Goal: Navigation & Orientation: Understand site structure

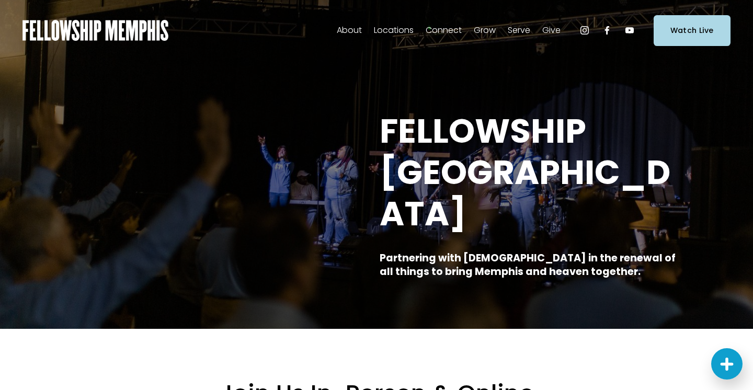
click at [0, 0] on span "Staff" at bounding box center [0, 0] width 0 height 0
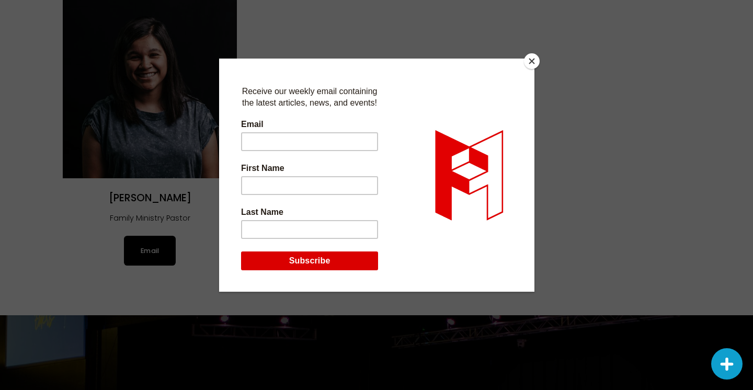
scroll to position [1885, 0]
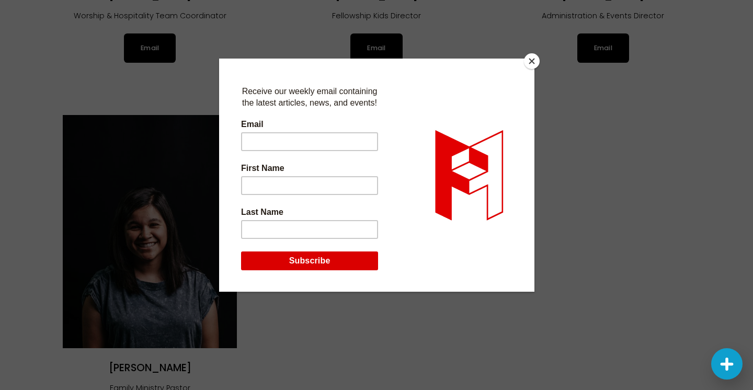
click at [531, 61] on button "Close" at bounding box center [532, 61] width 16 height 16
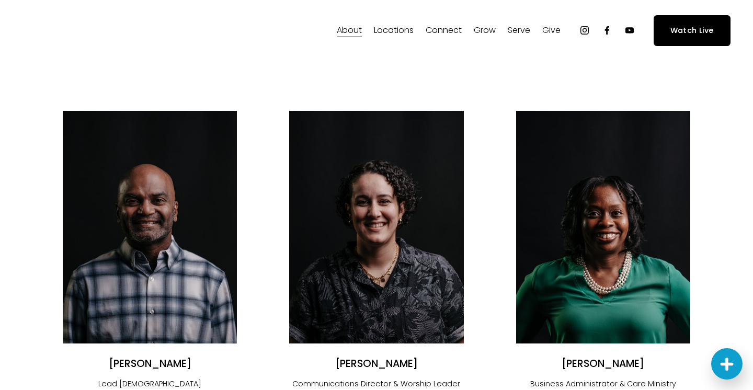
scroll to position [0, 0]
click at [0, 0] on span "Our Beliefs" at bounding box center [0, 0] width 0 height 0
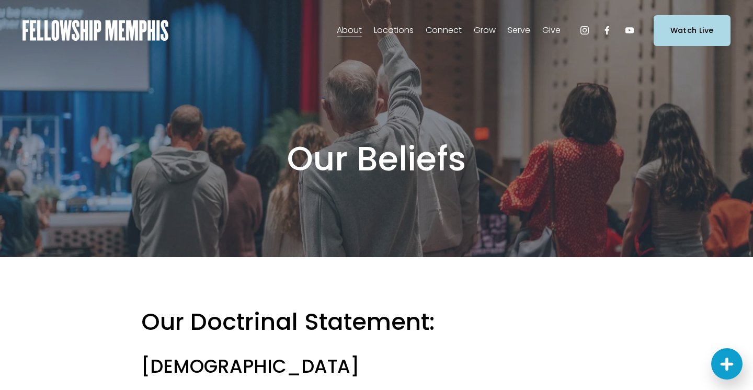
click at [0, 0] on span "Staff" at bounding box center [0, 0] width 0 height 0
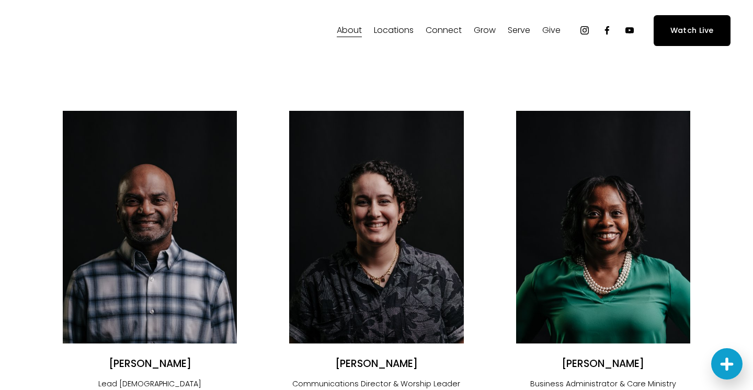
click at [0, 0] on span "Our Beliefs" at bounding box center [0, 0] width 0 height 0
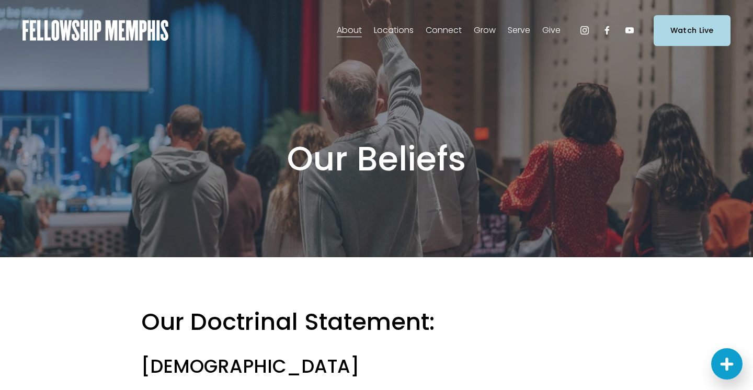
click at [113, 33] on img at bounding box center [95, 30] width 146 height 21
